Goal: Information Seeking & Learning: Learn about a topic

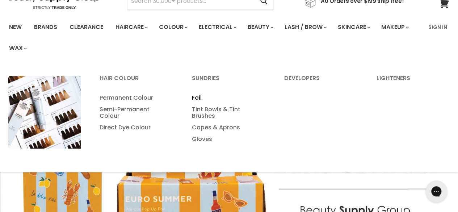
click at [200, 99] on link "Foil" at bounding box center [228, 98] width 91 height 12
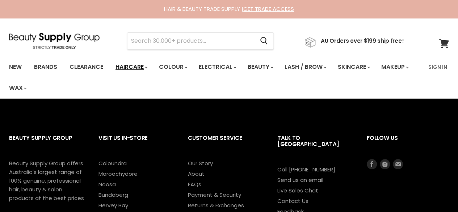
click at [138, 68] on link "Haircare" at bounding box center [131, 66] width 42 height 15
click at [145, 66] on link "Haircare" at bounding box center [131, 66] width 42 height 15
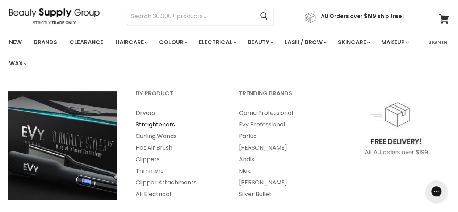
scroll to position [36, 0]
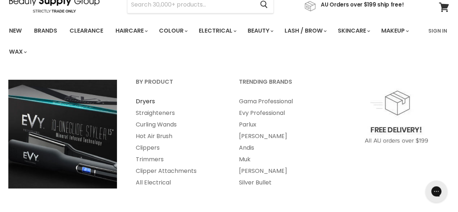
click at [144, 105] on link "Dryers" at bounding box center [178, 102] width 102 height 12
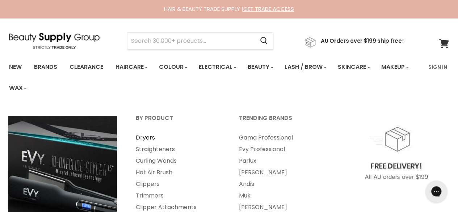
click at [146, 137] on link "Dryers" at bounding box center [178, 138] width 102 height 12
click at [152, 136] on link "Dryers" at bounding box center [178, 138] width 102 height 12
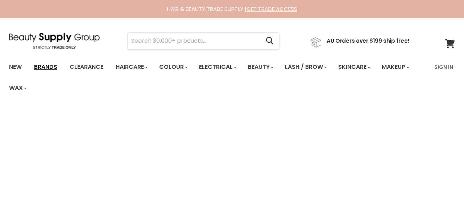
click at [48, 67] on link "Brands" at bounding box center [46, 66] width 34 height 15
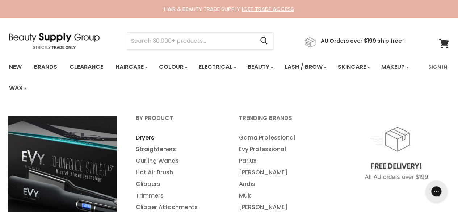
click at [145, 140] on link "Dryers" at bounding box center [178, 138] width 102 height 12
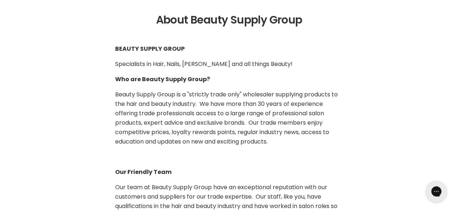
scroll to position [144, 0]
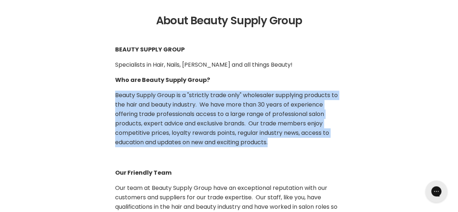
drag, startPoint x: 275, startPoint y: 143, endPoint x: 109, endPoint y: 89, distance: 175.0
copy span "Beauty Supply Group is a "strictly trade only" wholesaler supplying products to…"
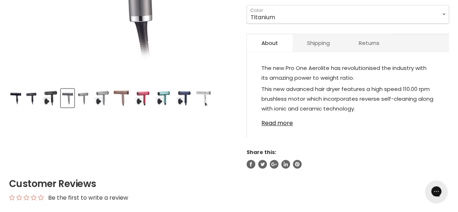
scroll to position [181, 0]
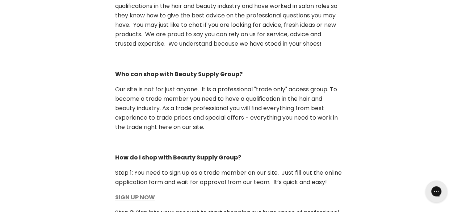
scroll to position [289, 0]
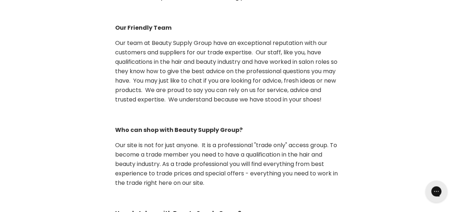
click at [100, 94] on article "About Beauty Supply Group BEAUTY SUPPLY GROUP Specialists in Hair, Nails, [PERS…" at bounding box center [229, 152] width 458 height 565
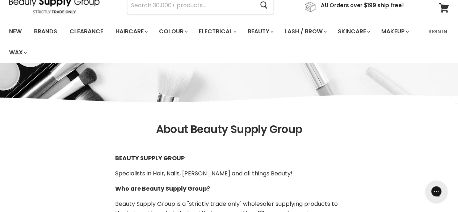
scroll to position [144, 0]
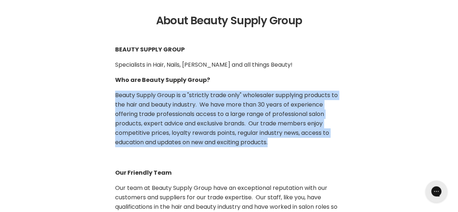
drag, startPoint x: 276, startPoint y: 142, endPoint x: 100, endPoint y: 98, distance: 181.2
copy span "Beauty Supply Group is a "strictly trade only" wholesaler supplying products to…"
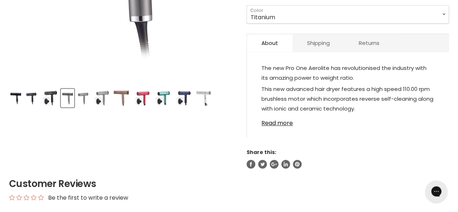
scroll to position [217, 0]
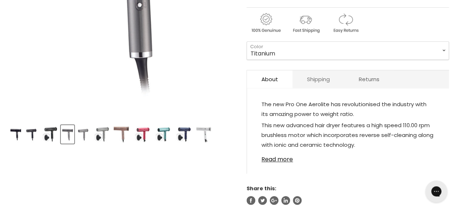
click at [322, 81] on link "Shipping" at bounding box center [319, 79] width 52 height 18
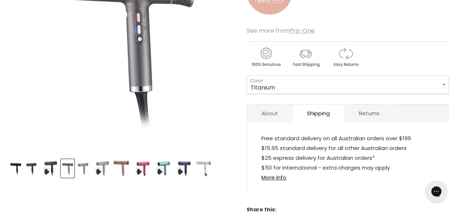
scroll to position [145, 0]
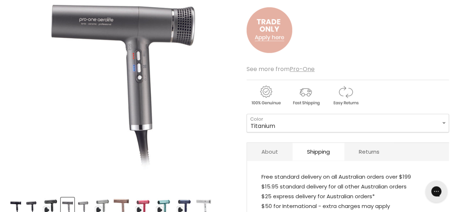
click at [265, 149] on link "About" at bounding box center [270, 152] width 46 height 18
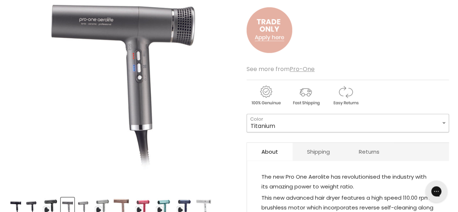
click at [307, 117] on select "Titanium Black Rose Gold Green Emerald Pink Diamond Blue Sapphire [PERSON_NAME]…" at bounding box center [348, 123] width 203 height 18
click at [247, 114] on select "Titanium Black Rose Gold Green Emerald Pink Diamond Blue Sapphire [PERSON_NAME]…" at bounding box center [348, 123] width 203 height 18
select select "Rose Gold"
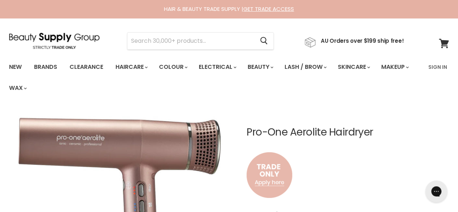
click at [269, 175] on img "Main content" at bounding box center [270, 175] width 46 height 60
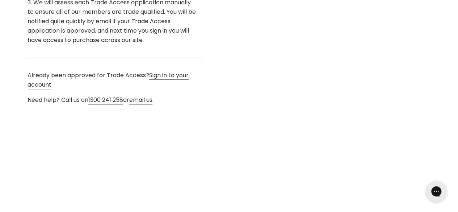
scroll to position [434, 0]
